Goal: Find specific page/section: Find specific page/section

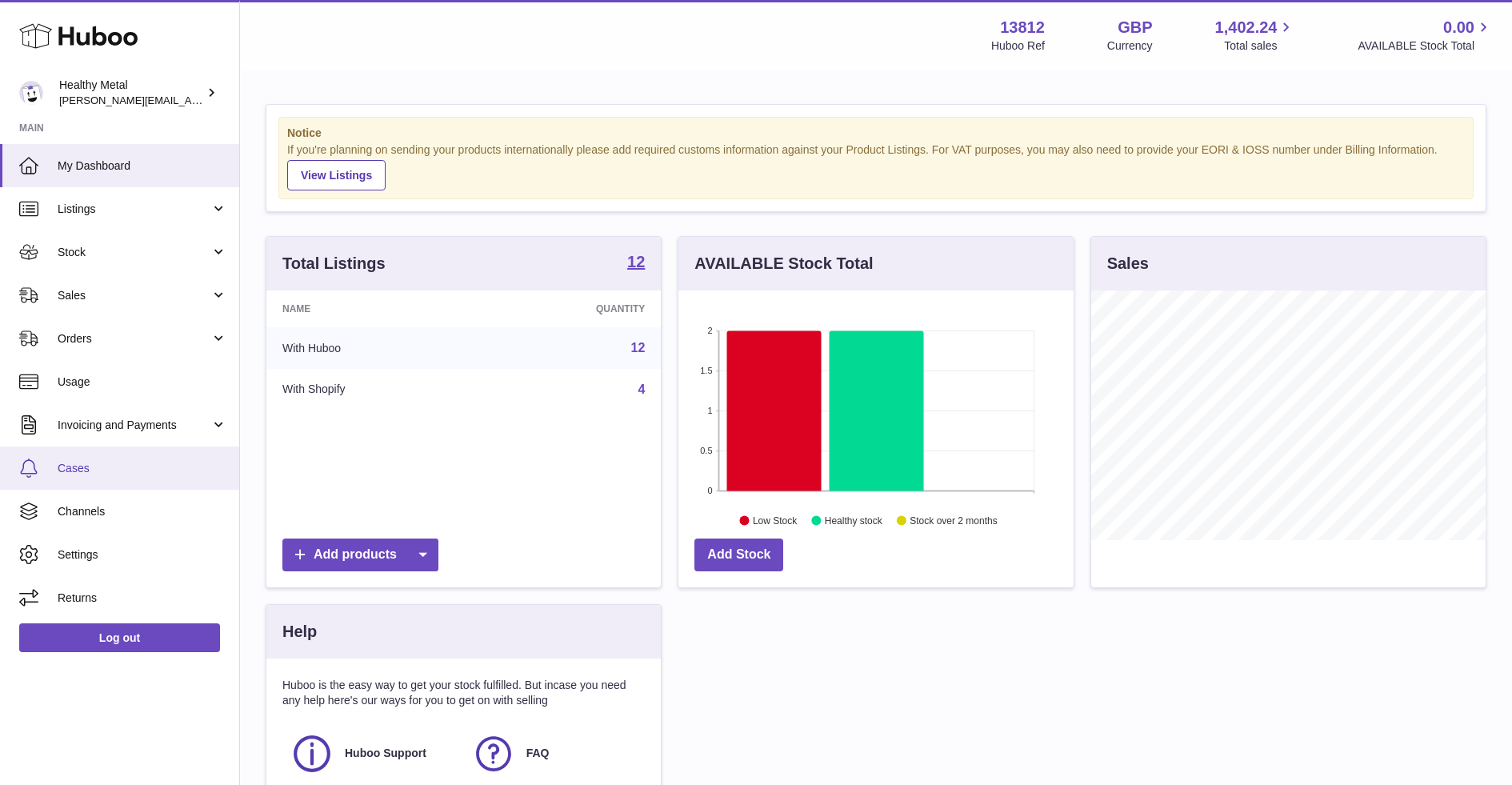
scroll to position [249, 394]
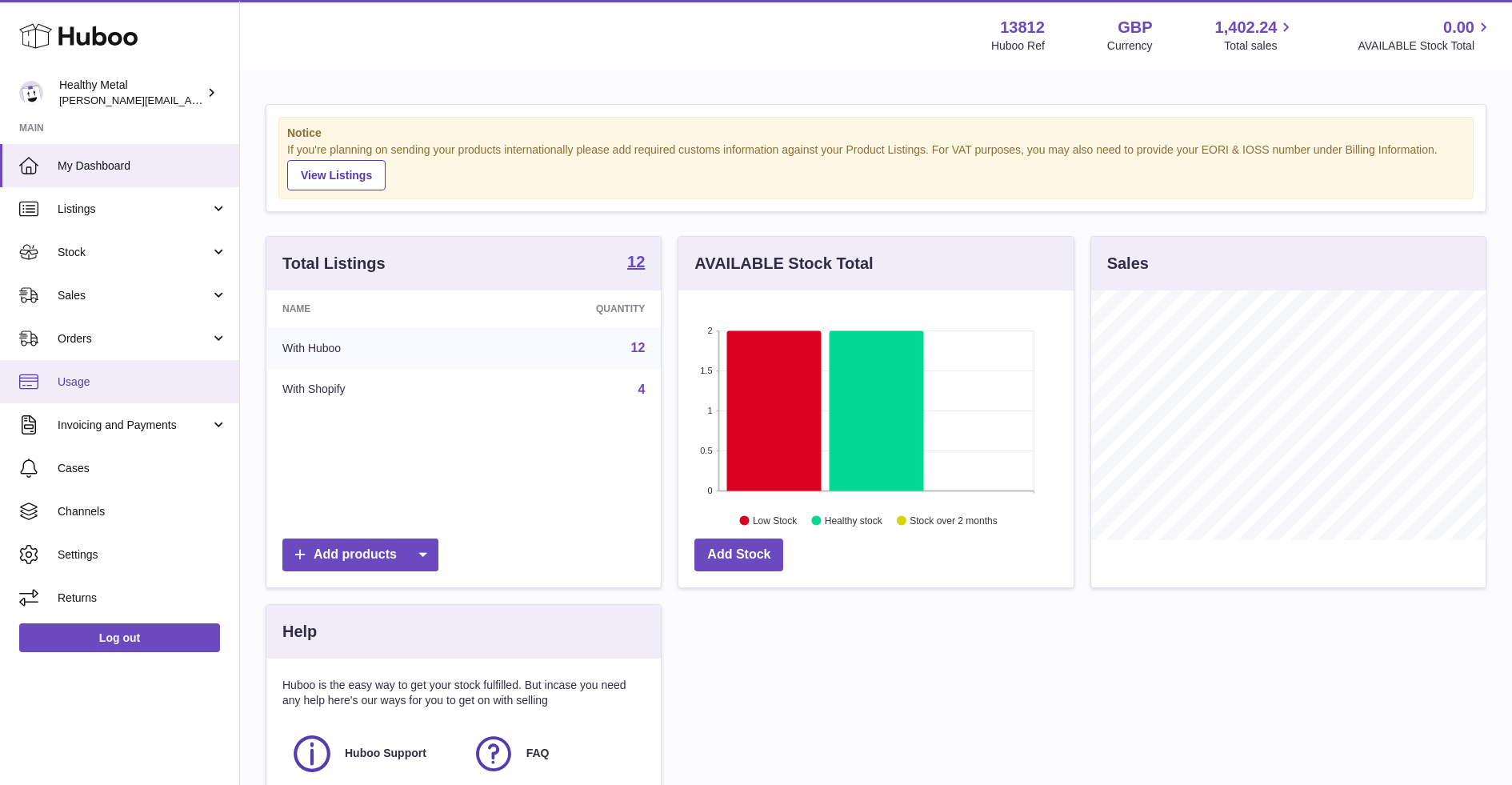
click at [83, 386] on span "Usage" at bounding box center [142, 381] width 170 height 15
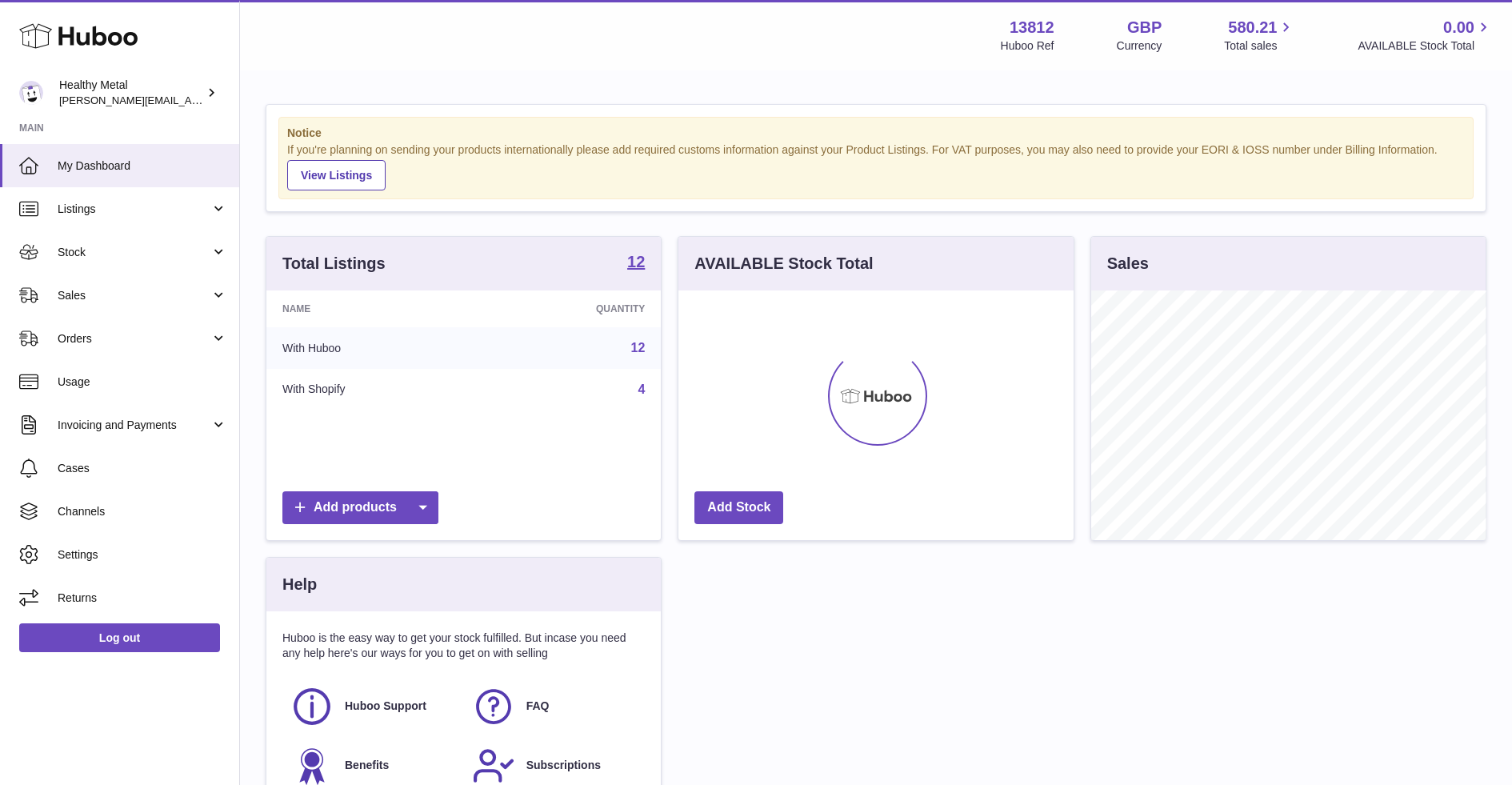
scroll to position [249, 394]
click at [123, 372] on link "Usage" at bounding box center [119, 381] width 239 height 43
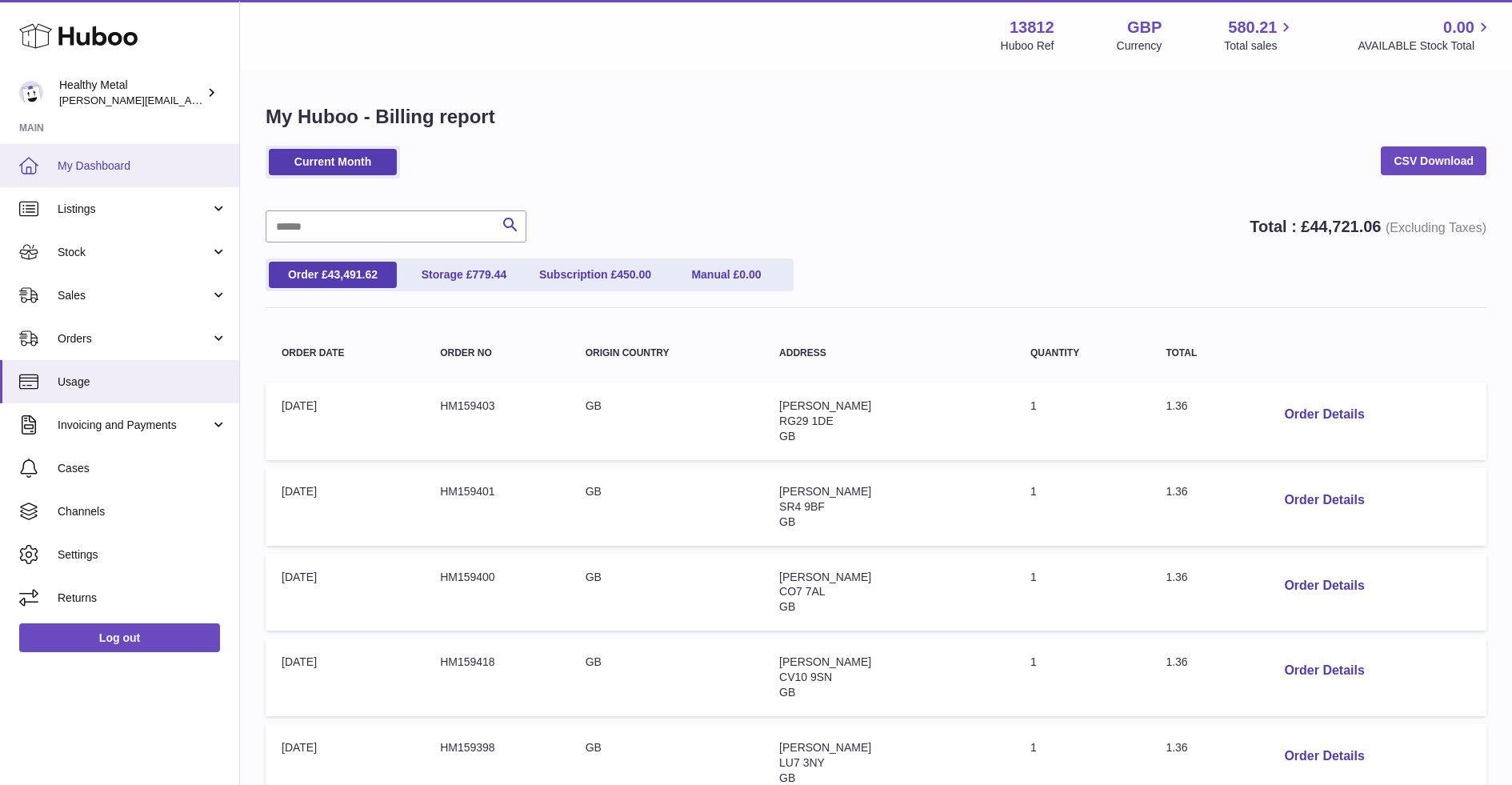
click at [125, 153] on link "My Dashboard" at bounding box center [119, 166] width 239 height 43
